Goal: Check status: Check status

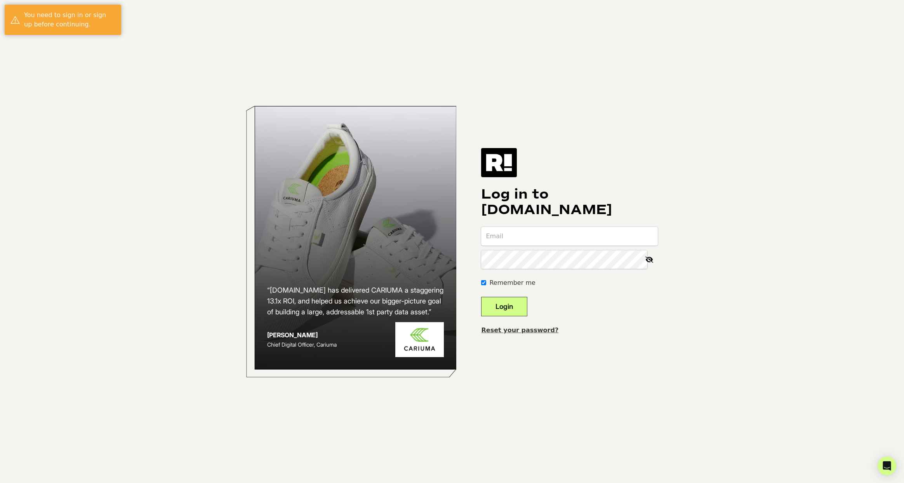
click at [548, 241] on input "email" at bounding box center [569, 236] width 177 height 19
type input "[PERSON_NAME][EMAIL_ADDRESS][DOMAIN_NAME]"
click at [481, 297] on button "Login" at bounding box center [504, 306] width 46 height 19
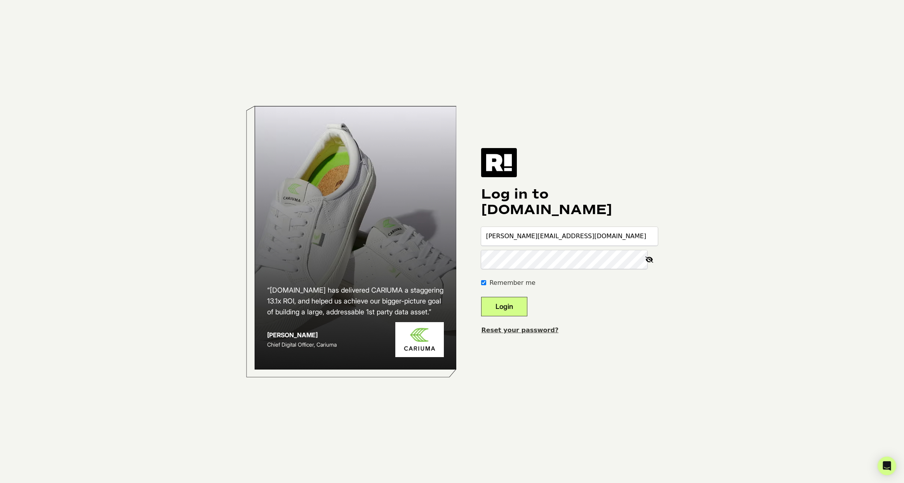
click at [481, 297] on button "Login" at bounding box center [504, 306] width 46 height 19
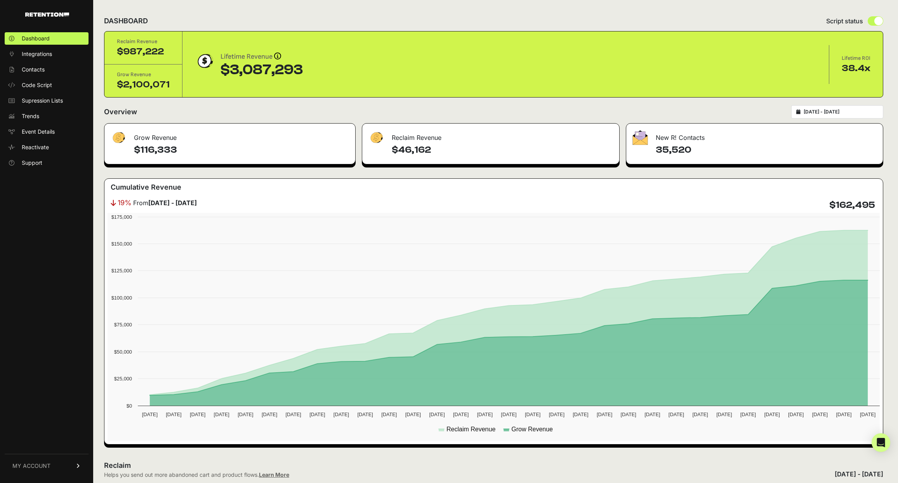
type input "[DATE]"
click at [826, 112] on input "[DATE] - [DATE]" at bounding box center [841, 112] width 75 height 6
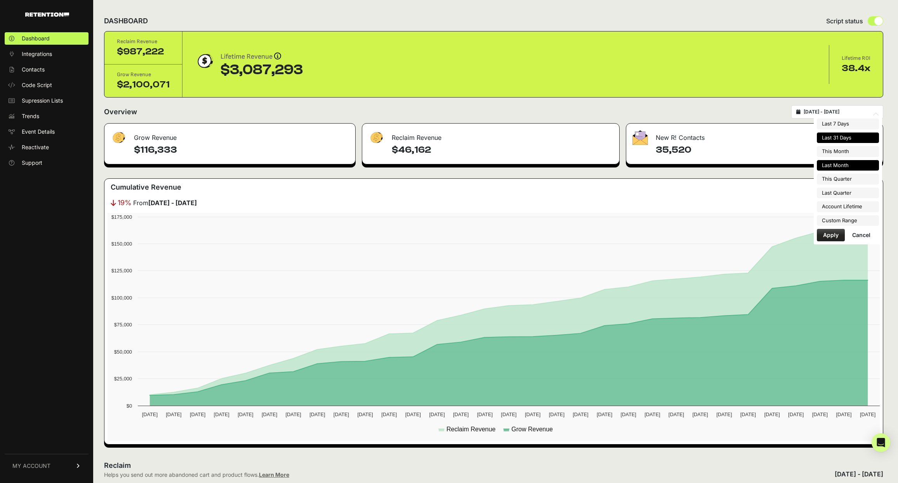
type input "2025-08-01"
type input "2025-08-31"
type input "2025-07-01"
type input "2025-07-31"
type input "2025-07-12"
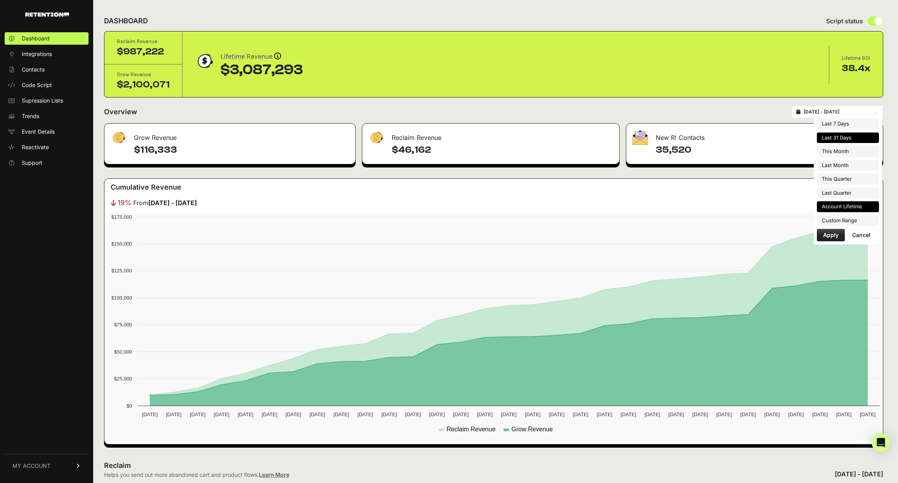
type input "2025-08-11"
type input "2025-04-01"
type input "[DATE]"
type input "2022-12-01"
type input "2025-08-11"
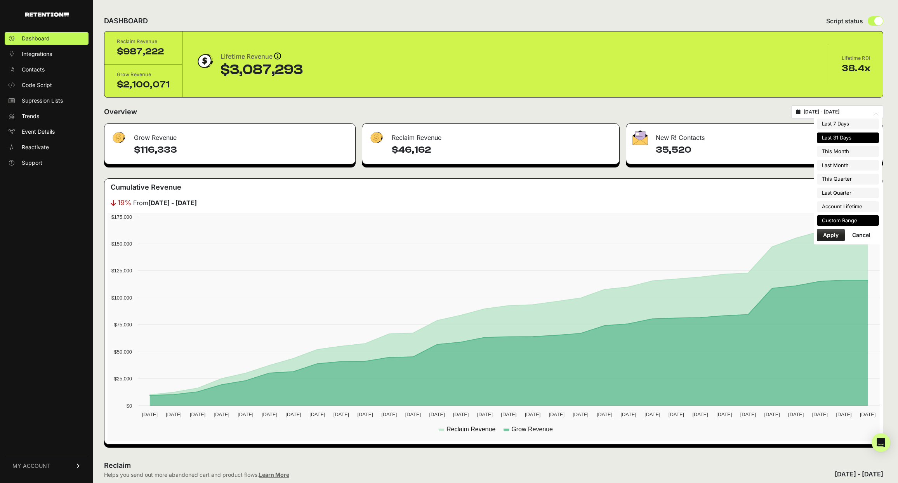
click at [847, 217] on li "Custom Range" at bounding box center [848, 220] width 62 height 11
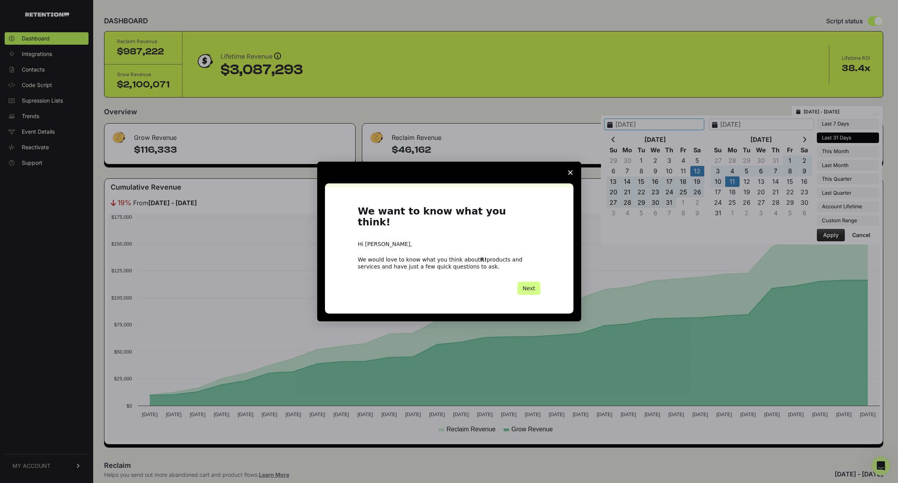
click at [567, 180] on span "Close survey" at bounding box center [571, 173] width 22 height 22
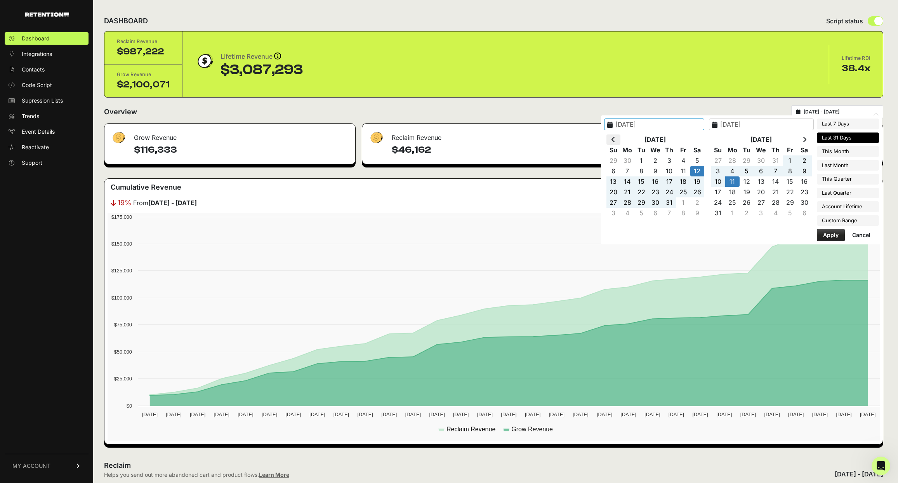
click at [616, 138] on icon at bounding box center [614, 139] width 4 height 6
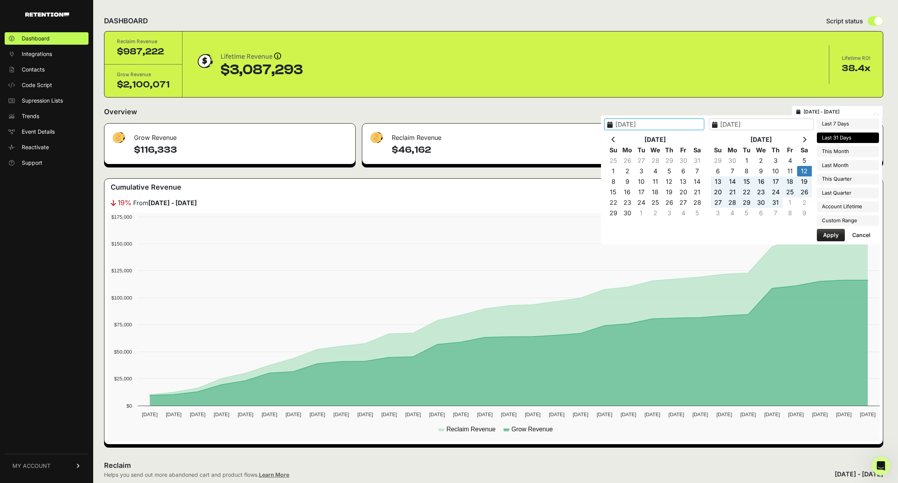
click at [616, 138] on icon at bounding box center [614, 139] width 4 height 6
type input "2025-04-01"
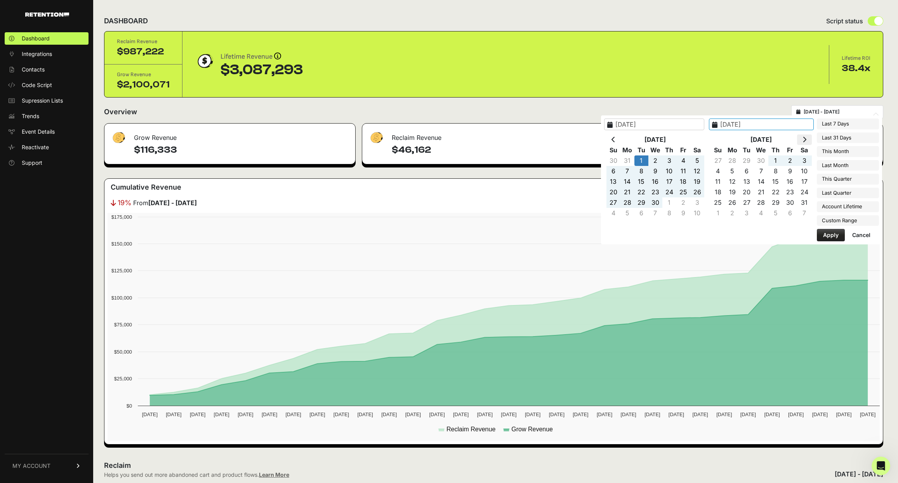
click at [806, 141] on icon at bounding box center [805, 139] width 4 height 6
type input "[DATE]"
type input "2025-04-01"
click at [824, 236] on button "Apply" at bounding box center [831, 235] width 28 height 12
type input "[DATE] - [DATE]"
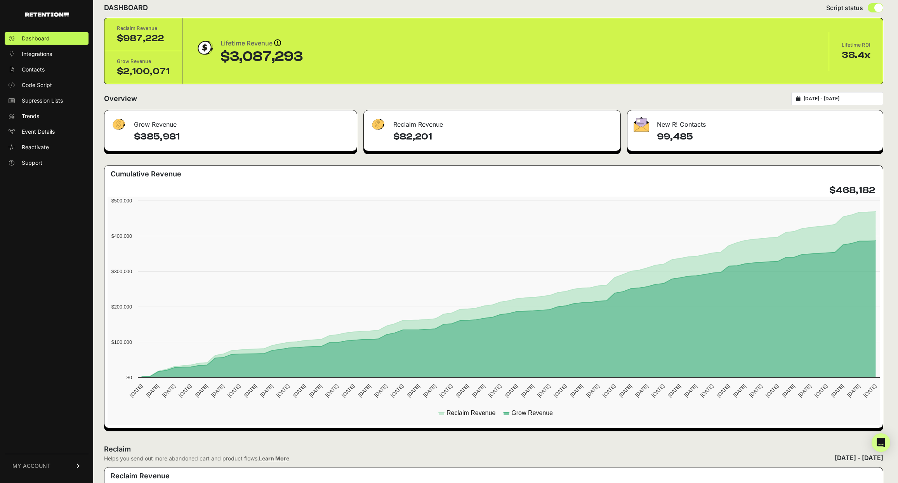
scroll to position [5, 0]
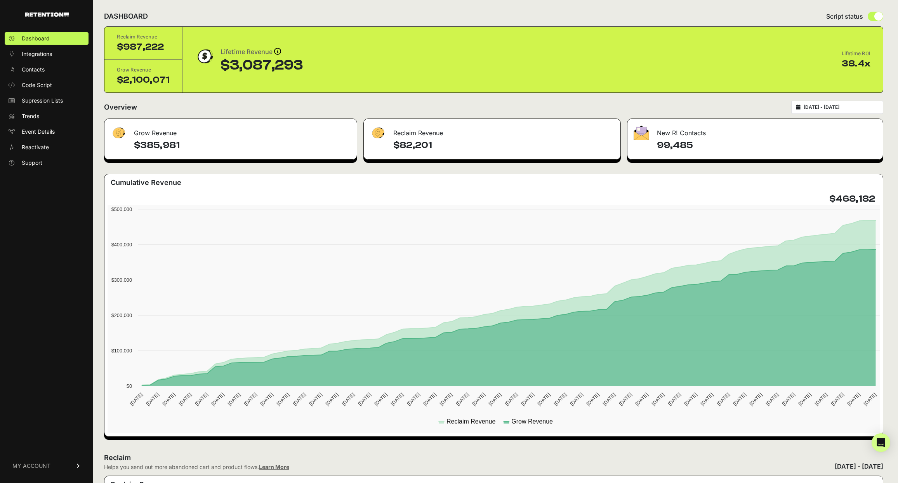
drag, startPoint x: 693, startPoint y: 146, endPoint x: 641, endPoint y: 145, distance: 52.4
click at [641, 145] on div "99,485" at bounding box center [756, 149] width 256 height 20
copy h4 "99,485"
click at [439, 141] on h4 "$82,201" at bounding box center [503, 145] width 221 height 12
drag, startPoint x: 836, startPoint y: 198, endPoint x: 891, endPoint y: 199, distance: 55.1
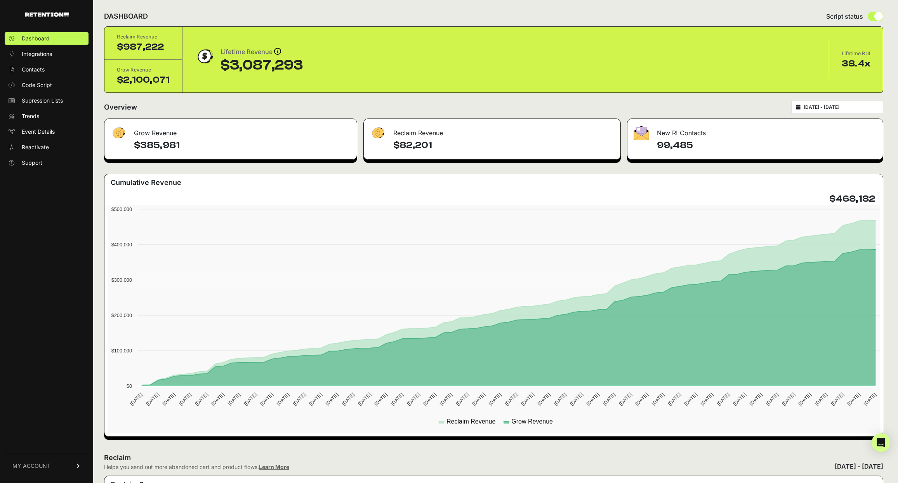
copy h4 "$468,182"
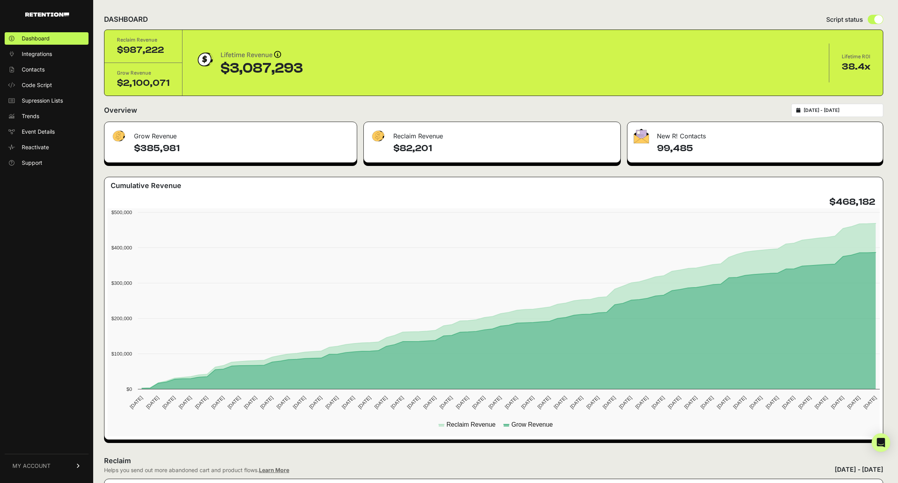
scroll to position [0, 0]
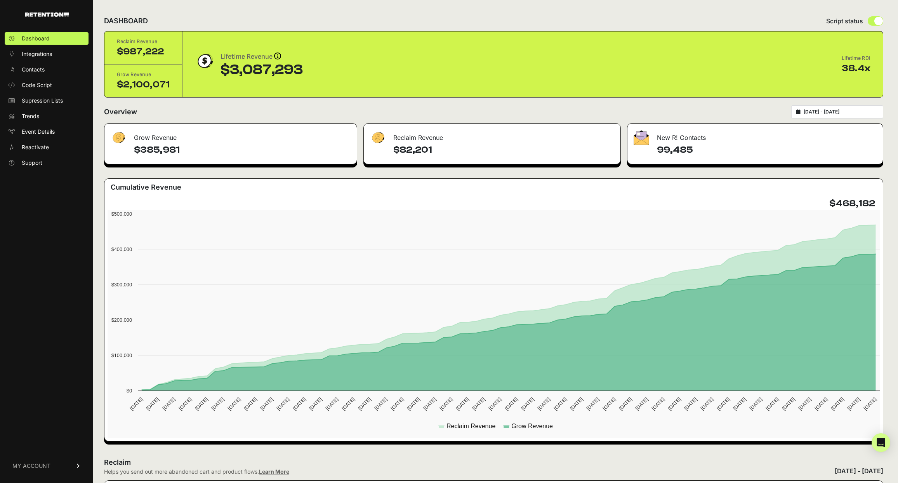
click at [655, 173] on div "Grow Revenue $385,981 Reclaim Revenue $82,201 New R! Contacts 99,485 Cumulative…" at bounding box center [493, 282] width 779 height 318
